Goal: Information Seeking & Learning: Learn about a topic

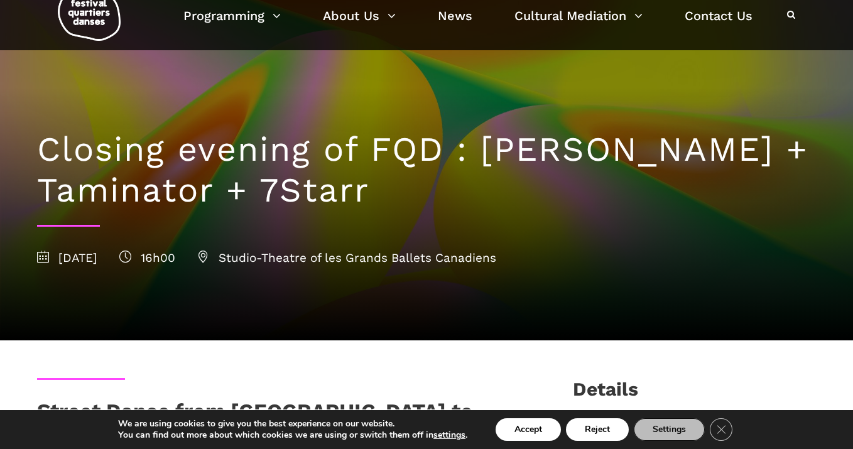
scroll to position [34, 0]
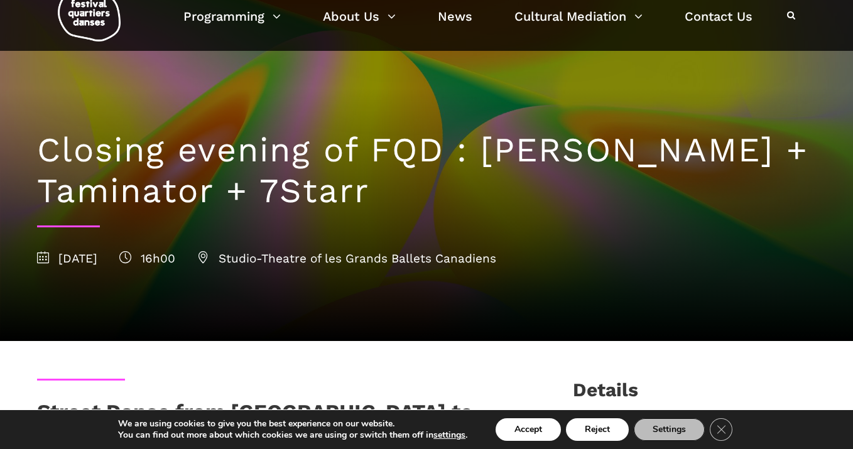
click at [175, 263] on span "16h00" at bounding box center [147, 258] width 56 height 14
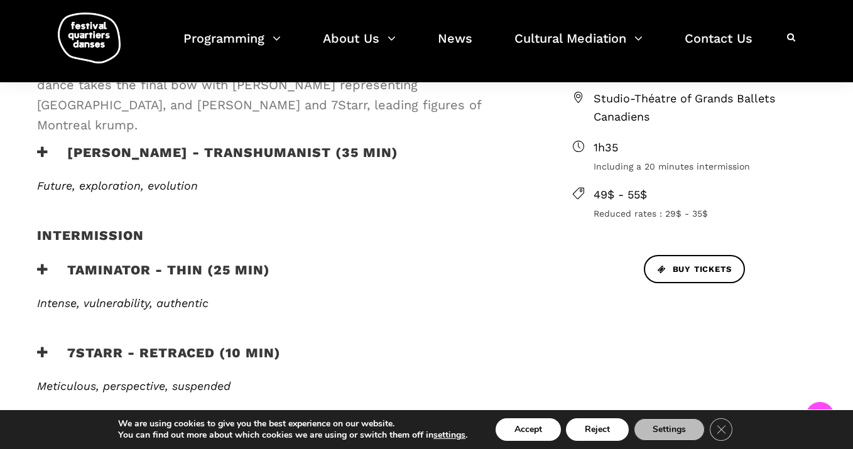
scroll to position [431, 0]
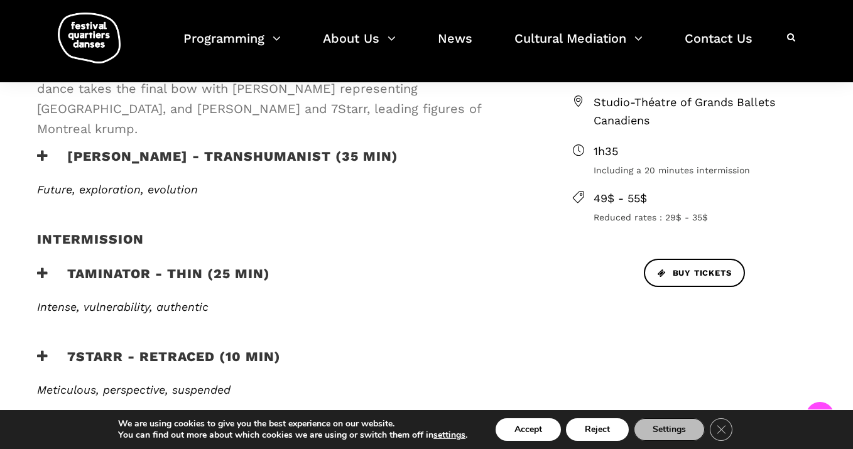
click at [48, 349] on h3 "7Starr - Retraced (10 min)" at bounding box center [159, 364] width 244 height 31
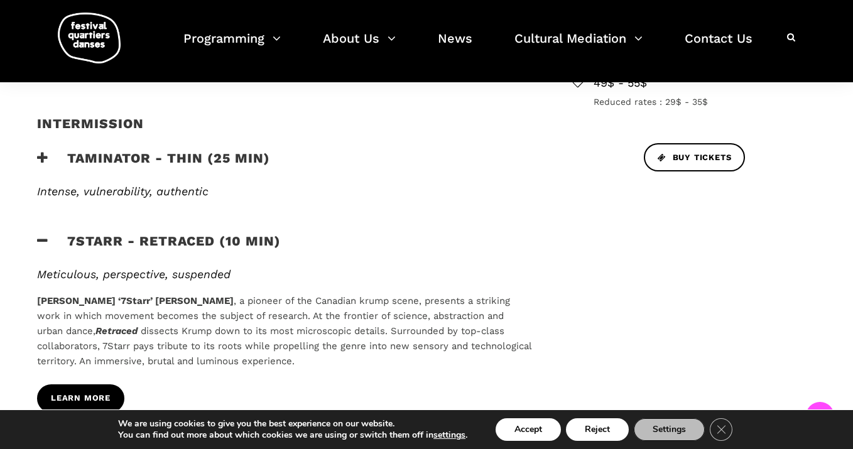
click at [90, 392] on span "Learn more" at bounding box center [81, 398] width 60 height 13
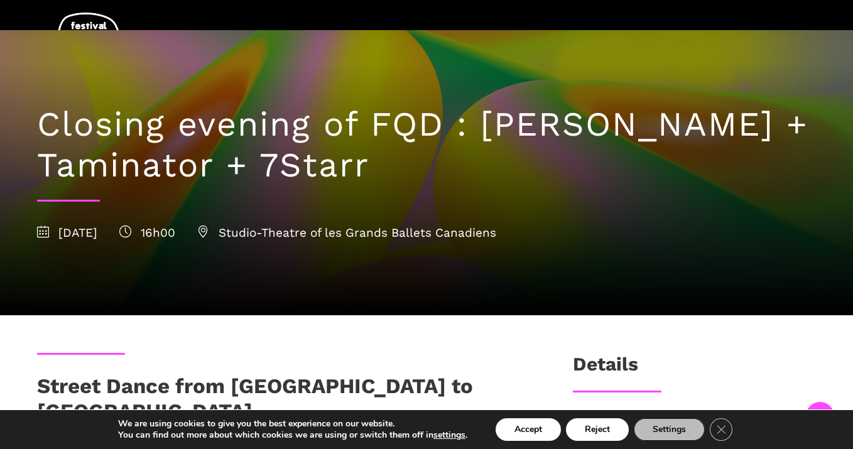
scroll to position [214, 0]
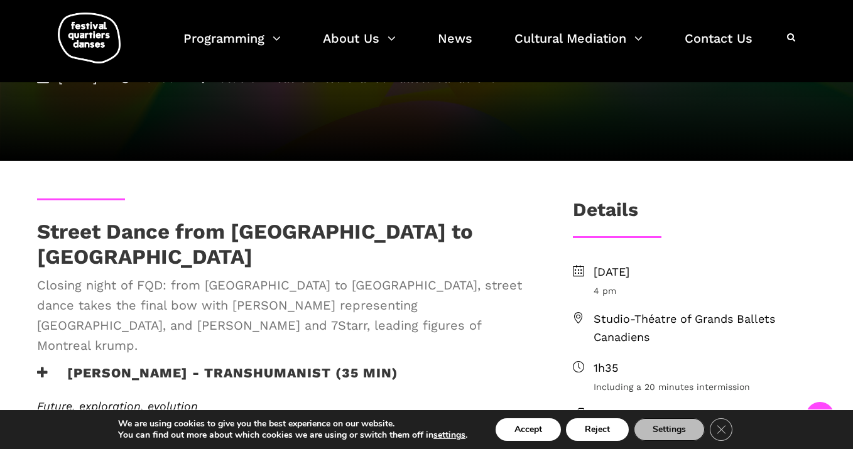
click at [36, 365] on div "[PERSON_NAME] - TRANSHUMANIST (35 min)" at bounding box center [284, 382] width 520 height 35
click at [46, 366] on icon at bounding box center [42, 372] width 11 height 13
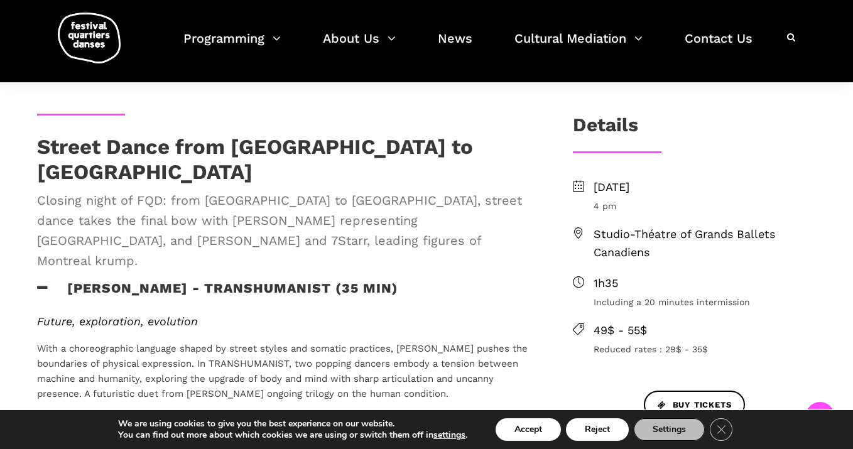
scroll to position [300, 0]
drag, startPoint x: 66, startPoint y: 246, endPoint x: 220, endPoint y: 234, distance: 155.0
click at [220, 234] on div "Street Dance from [GEOGRAPHIC_DATA] to [GEOGRAPHIC_DATA] Closing night of FQD: …" at bounding box center [284, 446] width 520 height 667
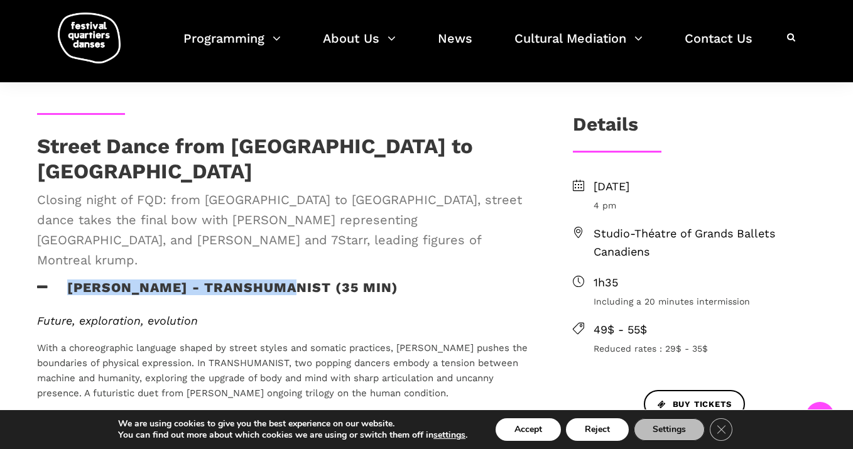
drag, startPoint x: 287, startPoint y: 248, endPoint x: 66, endPoint y: 247, distance: 221.1
click at [66, 280] on h3 "[PERSON_NAME] - TRANSHUMANIST (35 min)" at bounding box center [217, 295] width 361 height 31
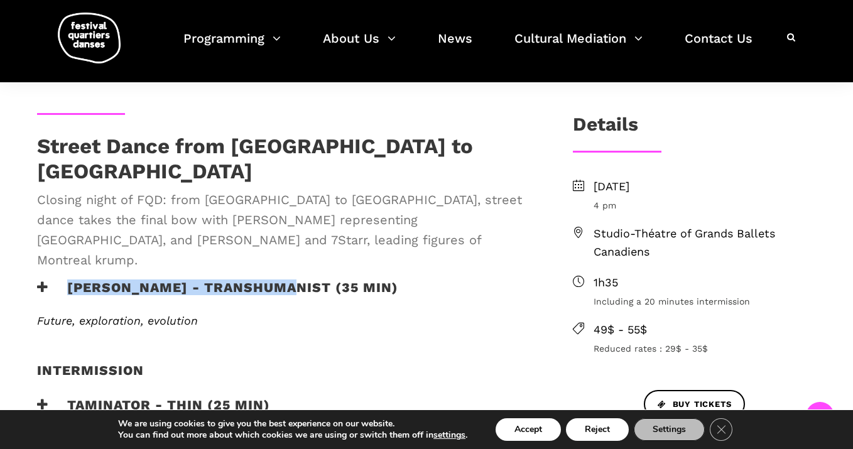
copy h3 "[PERSON_NAME] - TRANSHUMANIST"
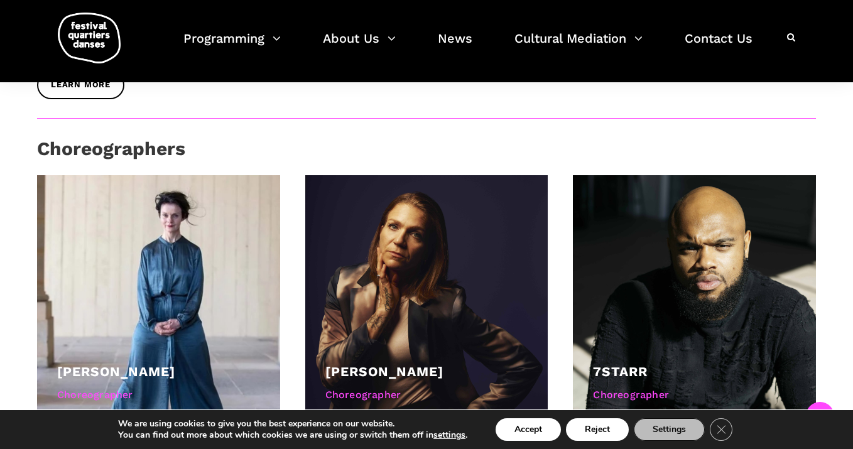
scroll to position [877, 0]
